Goal: Transaction & Acquisition: Download file/media

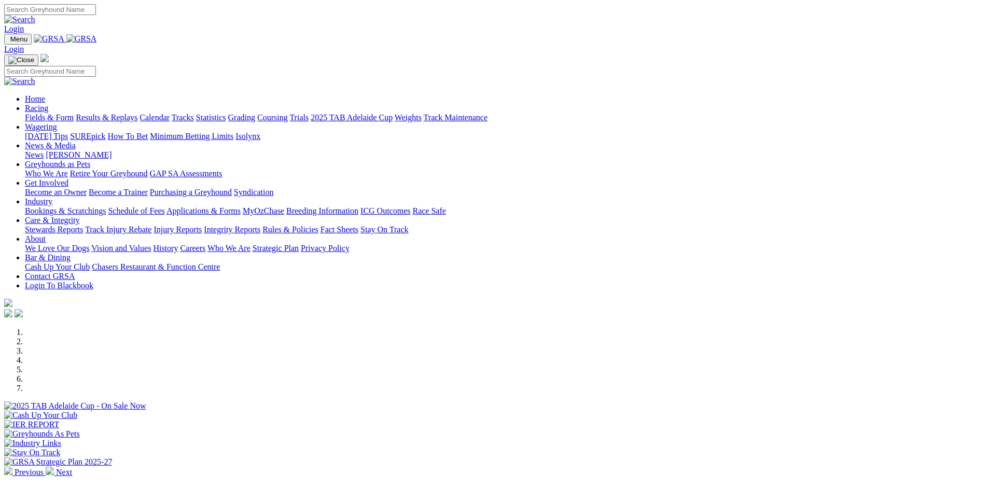
scroll to position [207, 0]
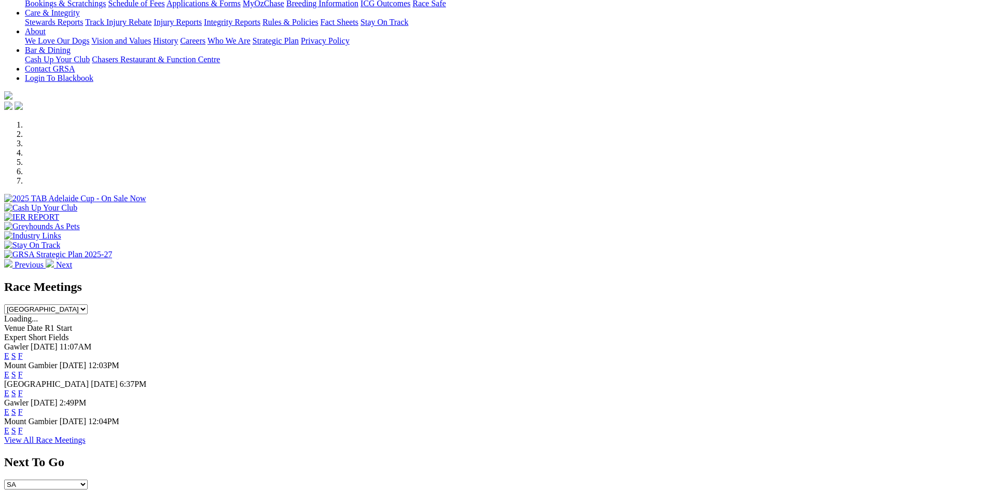
drag, startPoint x: 627, startPoint y: 262, endPoint x: 628, endPoint y: 257, distance: 5.2
click at [88, 304] on select "South Australia New South Wales Northern Territory Queensland Tasmania Victoria…" at bounding box center [45, 309] width 83 height 10
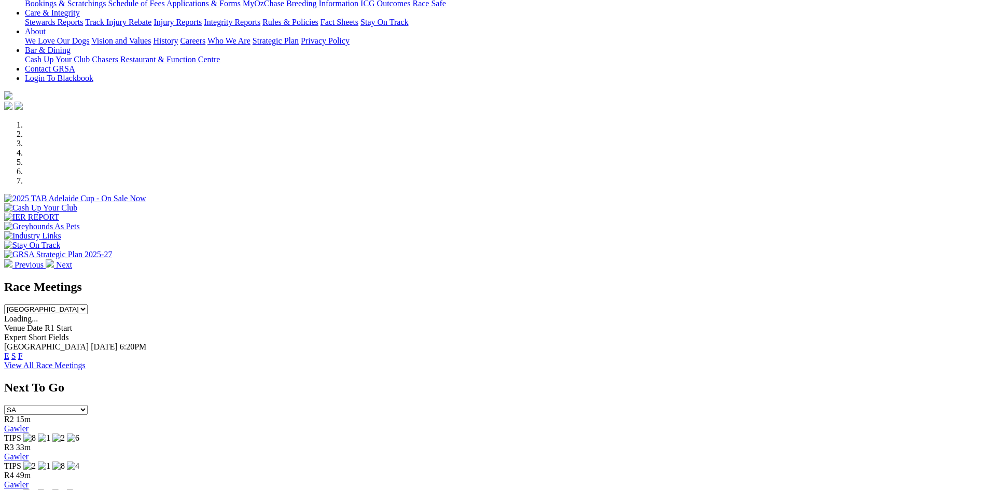
click at [88, 304] on select "South Australia New South Wales Northern Territory Queensland Tasmania Victoria…" at bounding box center [45, 309] width 83 height 10
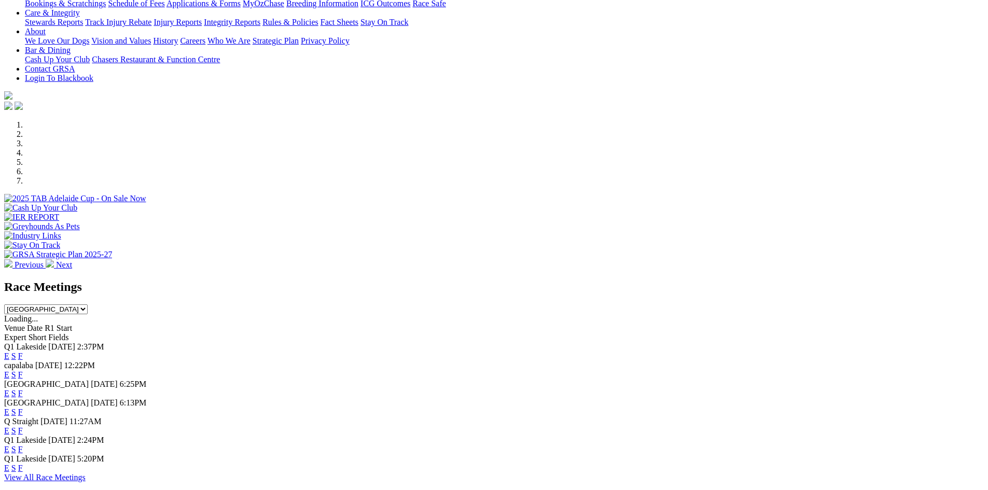
click at [88, 304] on select "South Australia New South Wales Northern Territory Queensland Tasmania Victoria…" at bounding box center [45, 309] width 83 height 10
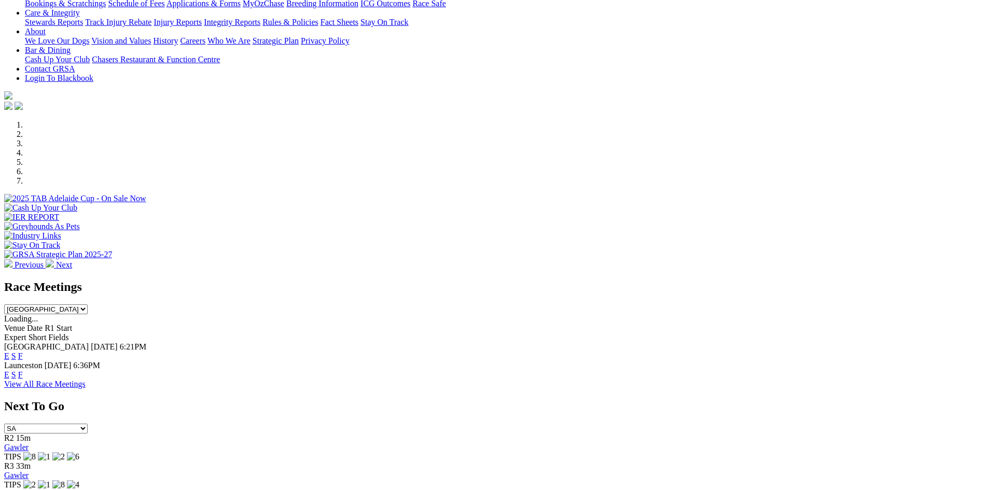
click at [88, 304] on select "South Australia New South Wales Northern Territory Queensland Tasmania Victoria…" at bounding box center [45, 309] width 83 height 10
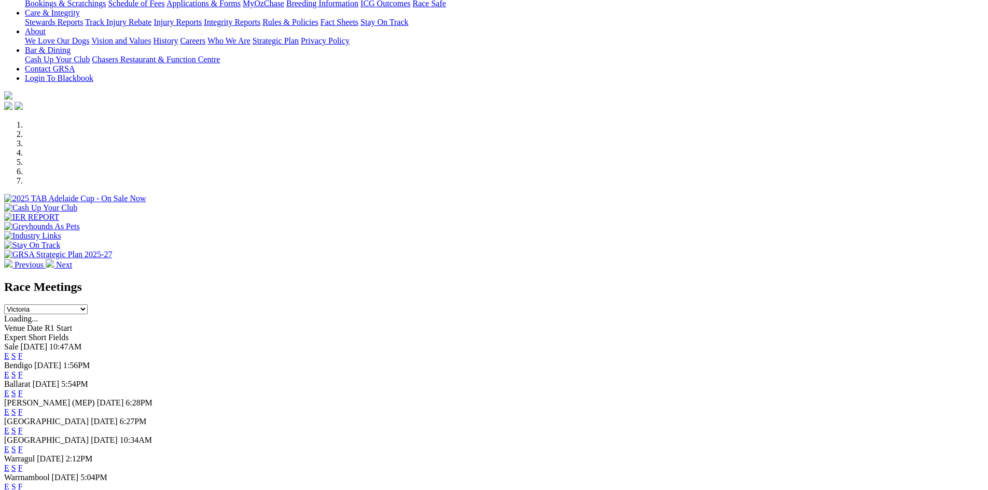
click at [88, 304] on select "South Australia New South Wales Northern Territory Queensland Tasmania Victoria…" at bounding box center [45, 309] width 83 height 10
select select "WA"
click at [88, 304] on select "South Australia New South Wales Northern Territory Queensland Tasmania Victoria…" at bounding box center [45, 309] width 83 height 10
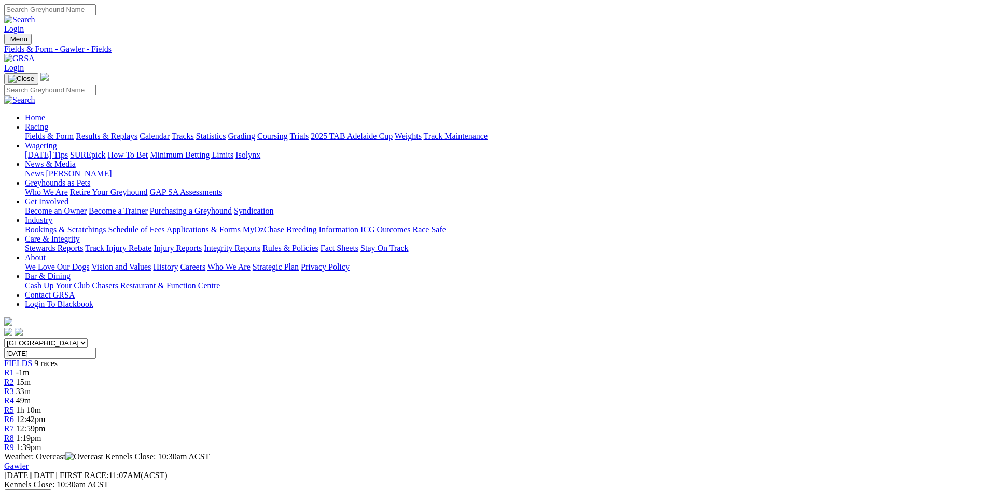
click at [51, 489] on button "Download" at bounding box center [27, 495] width 47 height 13
click at [561, 139] on link "CSV (Excel)" at bounding box center [539, 135] width 43 height 9
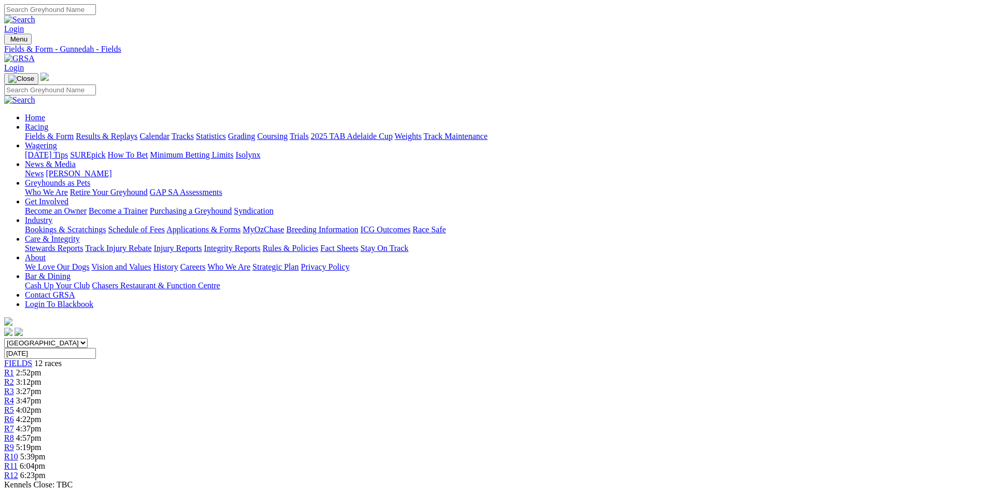
click at [561, 135] on link "CSV (Excel)" at bounding box center [539, 130] width 43 height 9
drag, startPoint x: 701, startPoint y: 236, endPoint x: 702, endPoint y: 242, distance: 5.8
click at [561, 139] on link "CSV (Excel)" at bounding box center [539, 135] width 43 height 9
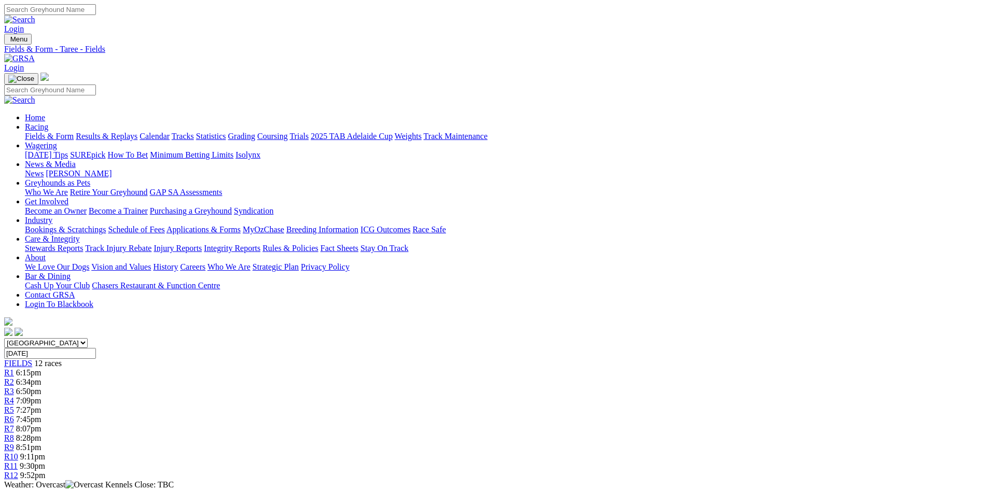
click at [516, 139] on link "PDF" at bounding box center [508, 135] width 15 height 9
drag, startPoint x: 677, startPoint y: 242, endPoint x: 682, endPoint y: 277, distance: 36.1
click at [561, 139] on link "CSV (Excel)" at bounding box center [539, 135] width 43 height 9
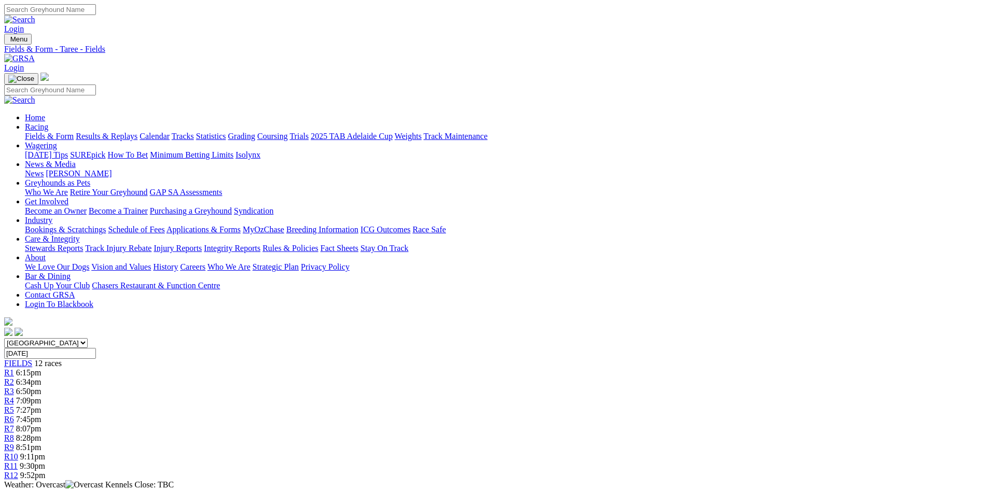
drag, startPoint x: 686, startPoint y: 238, endPoint x: 685, endPoint y: 265, distance: 27.0
click at [561, 139] on link "CSV (Excel)" at bounding box center [539, 135] width 43 height 9
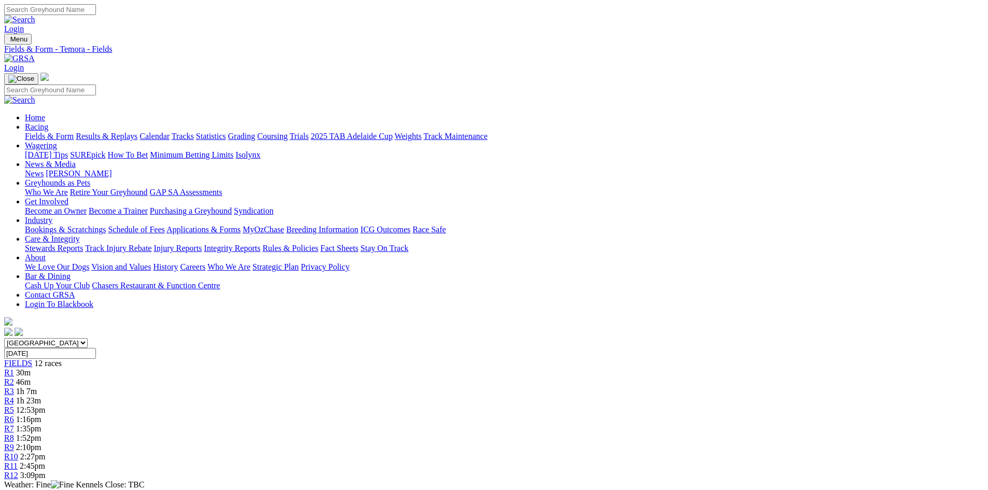
click at [561, 139] on link "CSV (Excel)" at bounding box center [539, 135] width 43 height 9
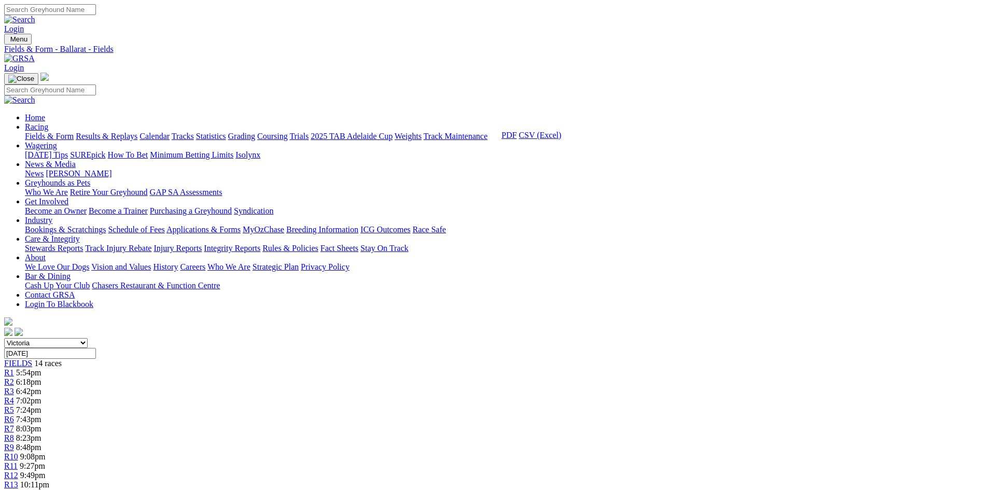
drag, startPoint x: 700, startPoint y: 276, endPoint x: 704, endPoint y: 269, distance: 8.8
click at [561, 139] on link "CSV (Excel)" at bounding box center [539, 135] width 43 height 9
drag, startPoint x: 695, startPoint y: 274, endPoint x: 715, endPoint y: 258, distance: 26.2
click at [561, 139] on link "CSV (Excel)" at bounding box center [539, 135] width 43 height 9
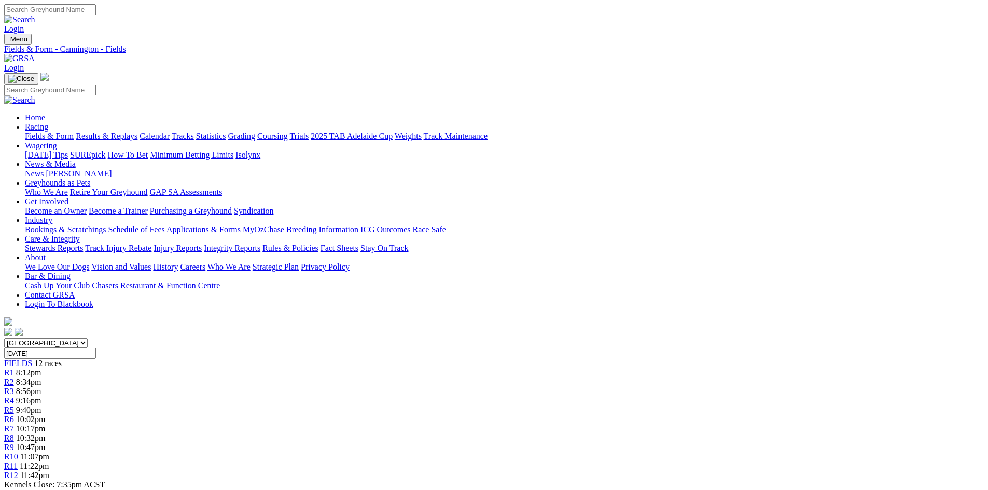
drag, startPoint x: 700, startPoint y: 228, endPoint x: 697, endPoint y: 278, distance: 49.9
click at [561, 135] on link "CSV (Excel)" at bounding box center [539, 130] width 43 height 9
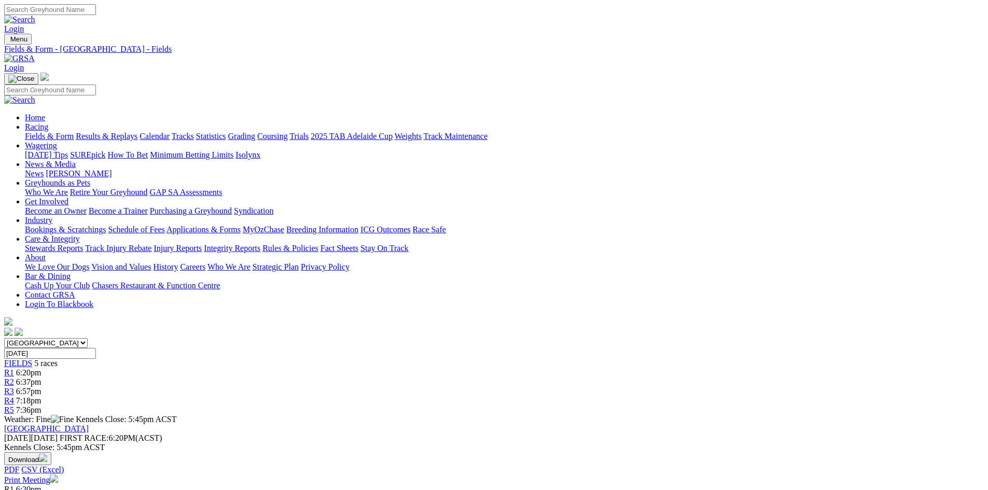
drag, startPoint x: 677, startPoint y: 236, endPoint x: 683, endPoint y: 263, distance: 27.7
click at [51, 452] on button "Download" at bounding box center [27, 458] width 47 height 13
click at [561, 139] on link "CSV (Excel)" at bounding box center [539, 135] width 43 height 9
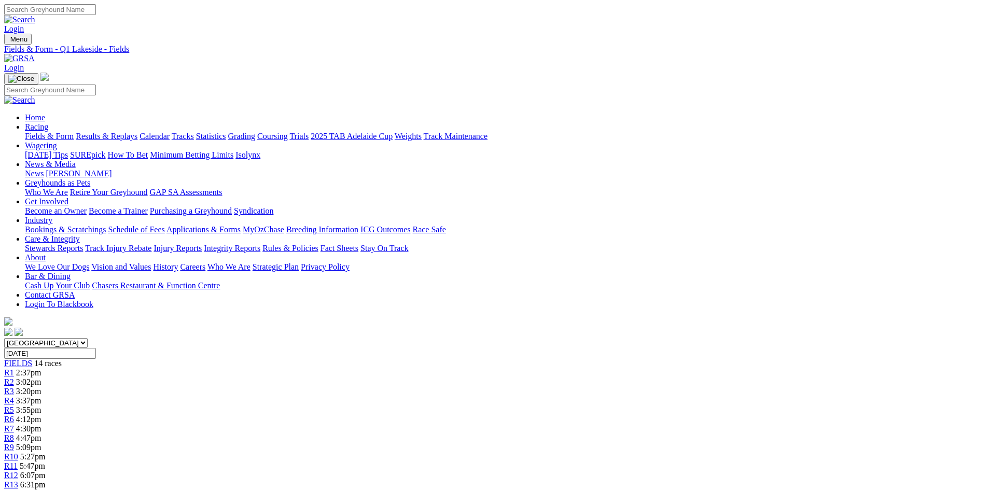
click at [561, 139] on link "CSV (Excel)" at bounding box center [539, 135] width 43 height 9
drag, startPoint x: 687, startPoint y: 231, endPoint x: 688, endPoint y: 240, distance: 8.9
click at [561, 139] on link "CSV (Excel)" at bounding box center [539, 135] width 43 height 9
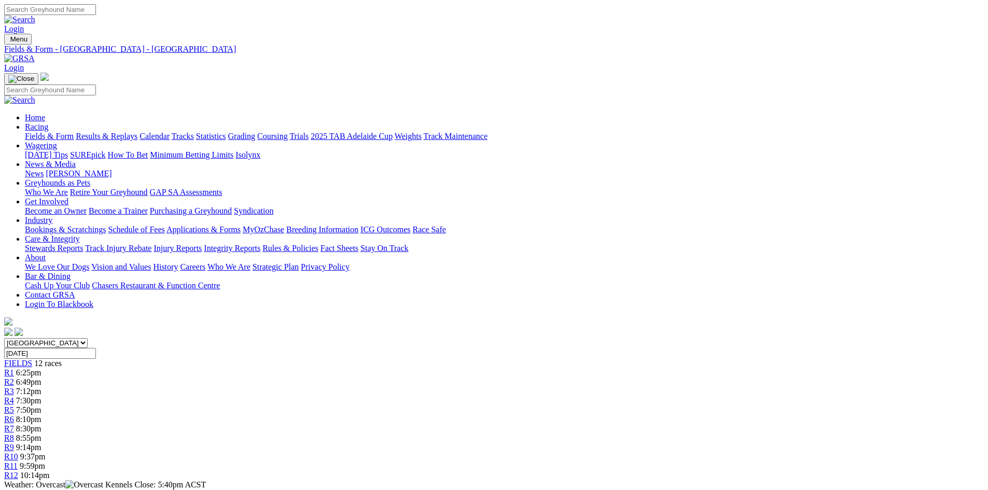
click at [561, 139] on link "CSV (Excel)" at bounding box center [539, 135] width 43 height 9
drag, startPoint x: 696, startPoint y: 238, endPoint x: 699, endPoint y: 265, distance: 26.7
click at [561, 139] on link "CSV (Excel)" at bounding box center [539, 135] width 43 height 9
